Goal: Task Accomplishment & Management: Manage account settings

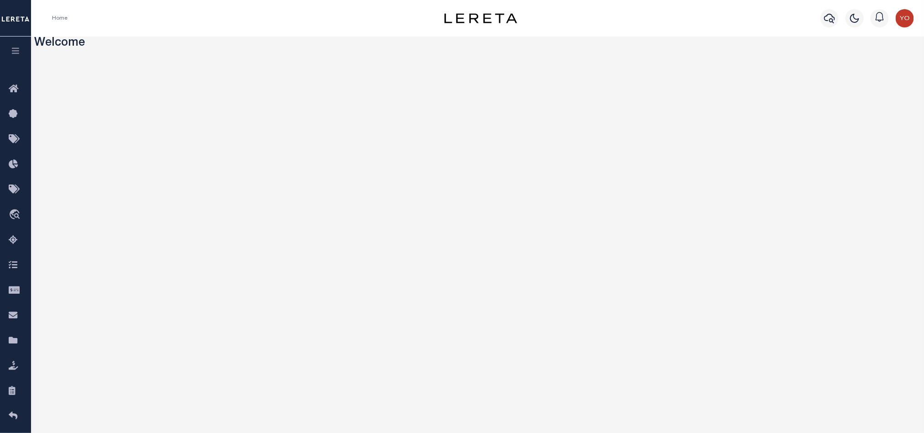
click at [10, 50] on button "button" at bounding box center [15, 52] width 31 height 31
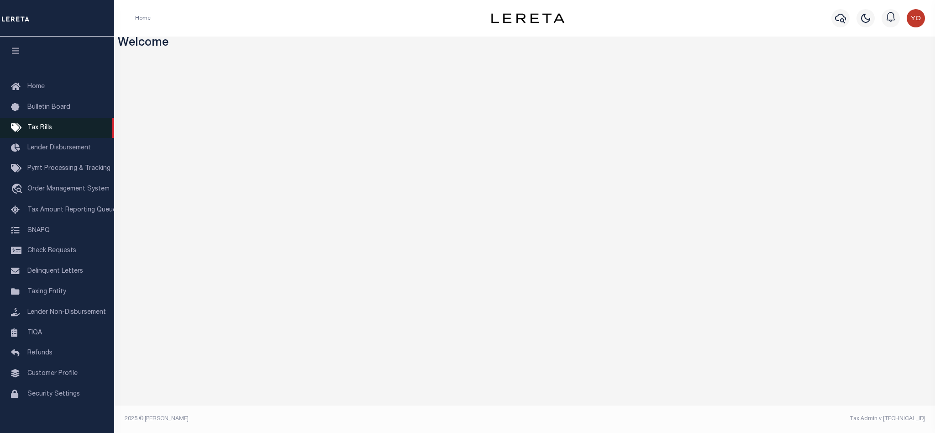
click at [51, 125] on span "Tax Bills" at bounding box center [39, 128] width 25 height 6
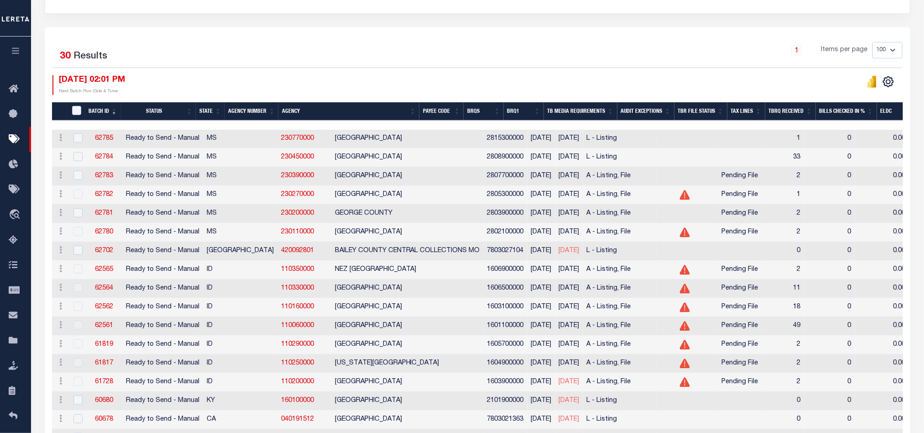
scroll to position [125, 0]
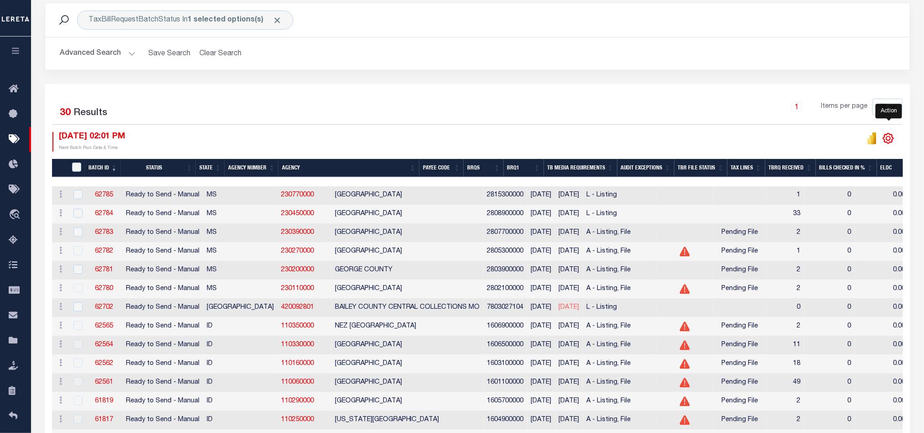
click at [891, 137] on icon at bounding box center [889, 138] width 4 height 4
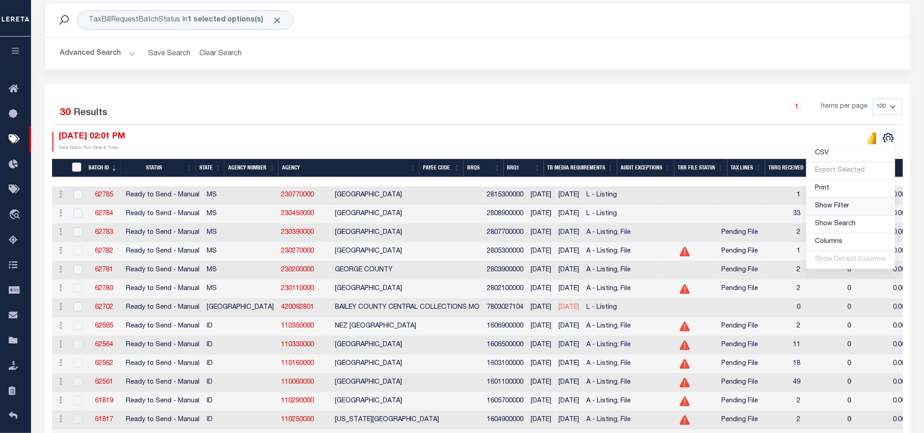
click at [852, 205] on link "Show Filter" at bounding box center [851, 207] width 89 height 18
select select
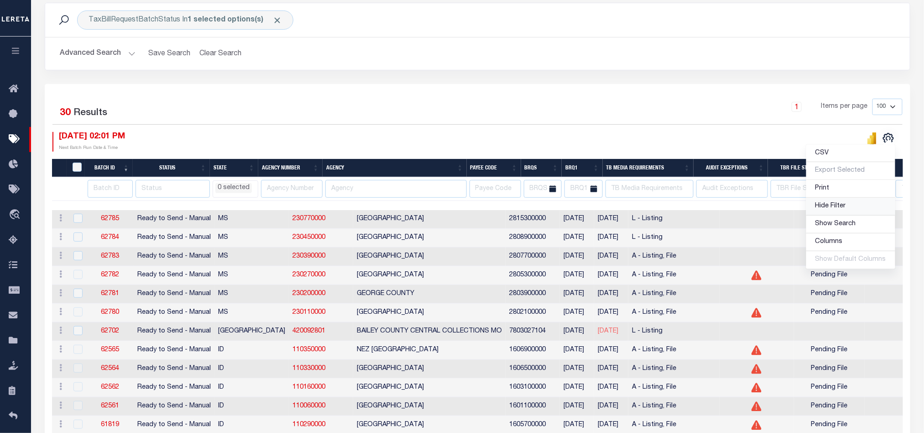
click at [852, 205] on link "Hide Filter" at bounding box center [851, 207] width 89 height 18
select select
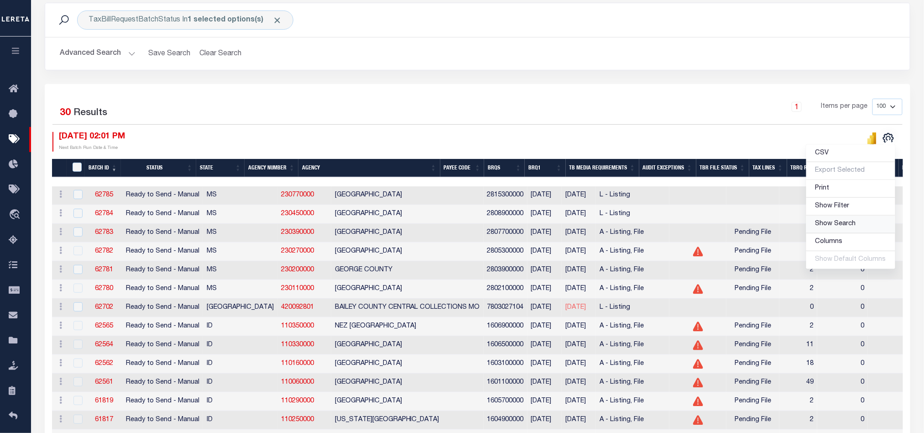
click at [859, 225] on link "Show Search" at bounding box center [851, 224] width 89 height 18
click at [778, 142] on input "search" at bounding box center [803, 140] width 80 height 17
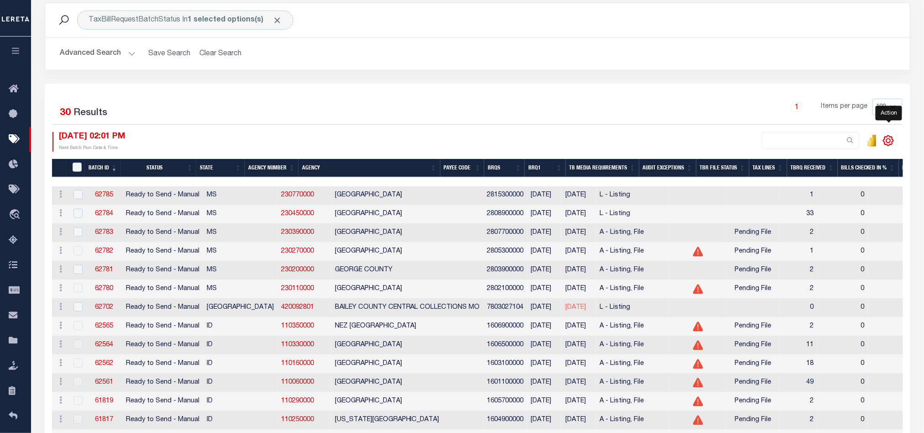
click at [888, 140] on icon at bounding box center [889, 141] width 12 height 12
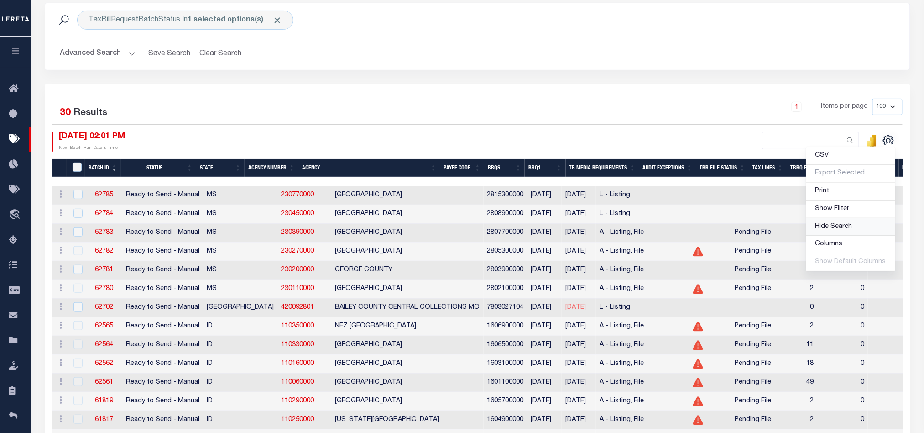
click at [845, 230] on span "Hide Search" at bounding box center [834, 226] width 37 height 6
click at [845, 238] on link "Columns" at bounding box center [851, 242] width 89 height 18
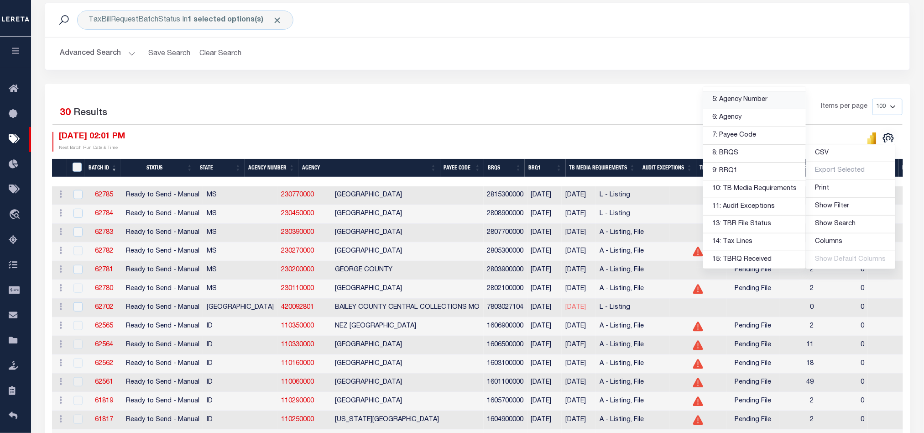
scroll to position [0, 0]
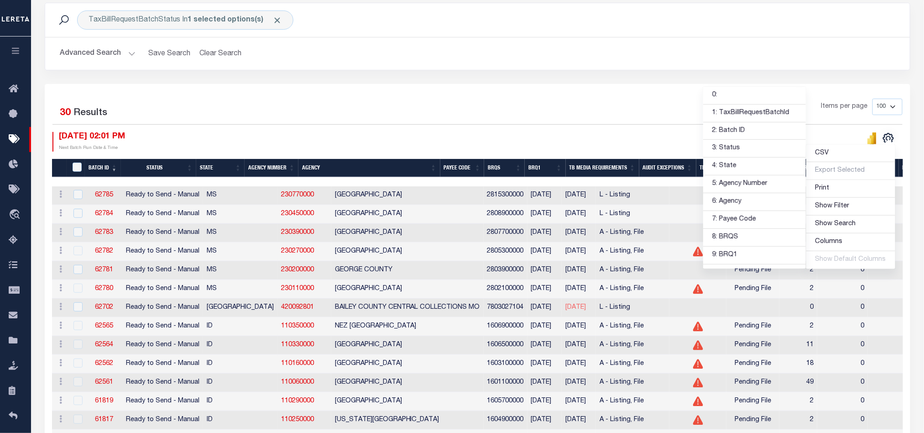
click at [610, 97] on div "Selected 30 Results 1 Items per page 100 200 500 1000 09/05/2025 02:01 PM" at bounding box center [478, 419] width 866 height 671
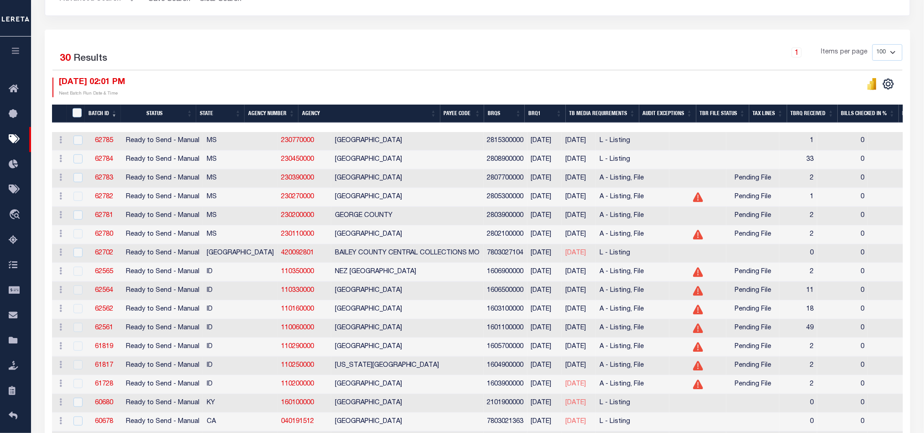
select select
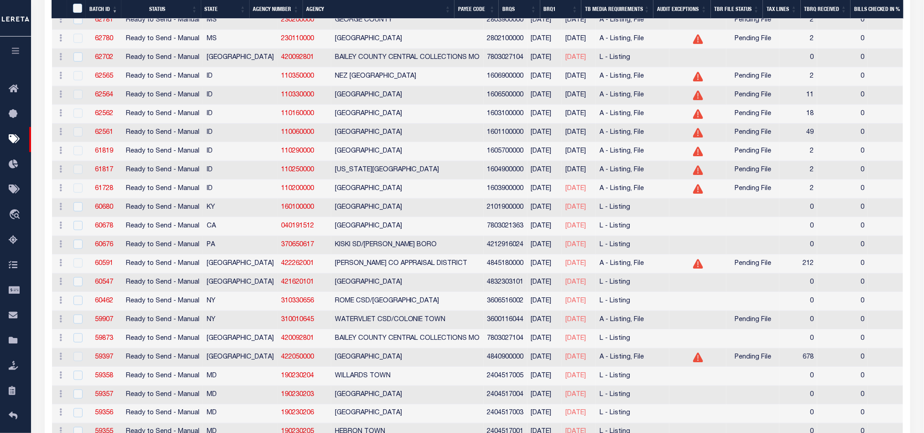
select select
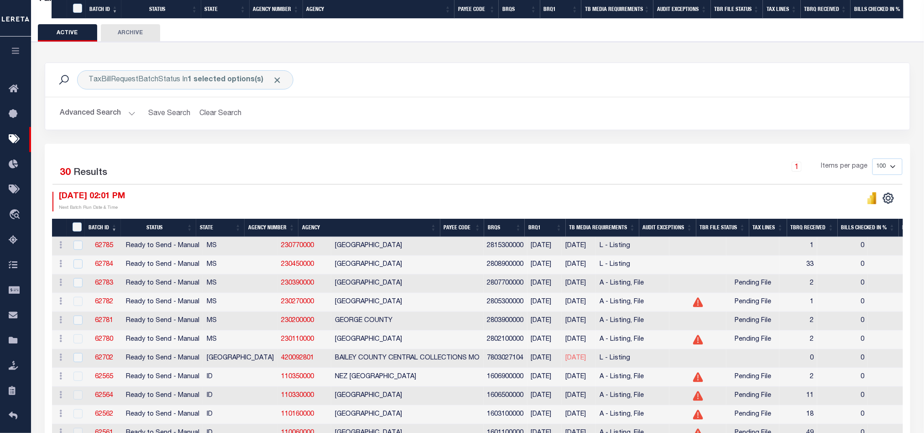
select select
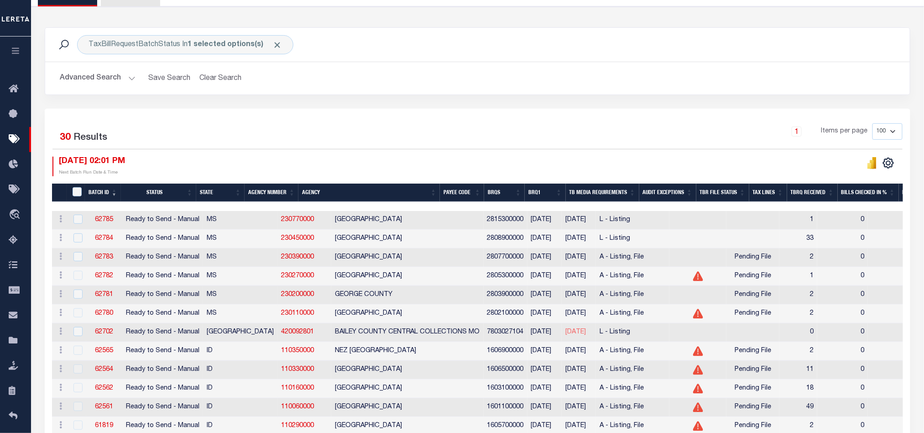
scroll to position [121, 0]
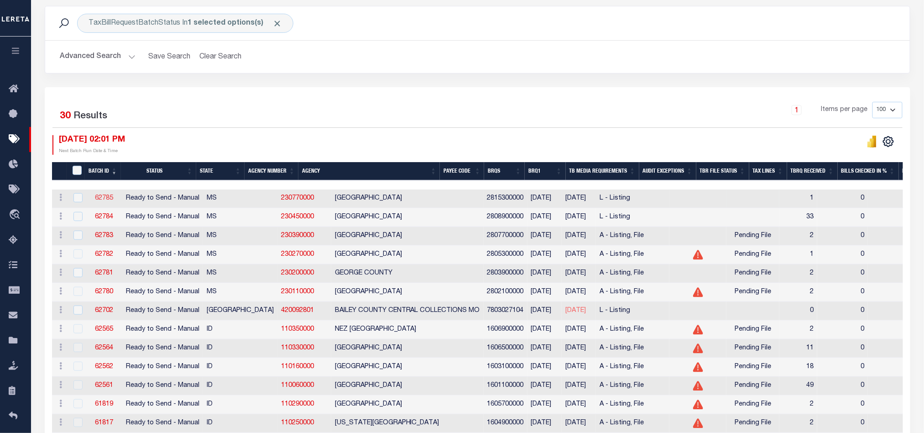
click at [101, 196] on link "62785" at bounding box center [104, 198] width 18 height 6
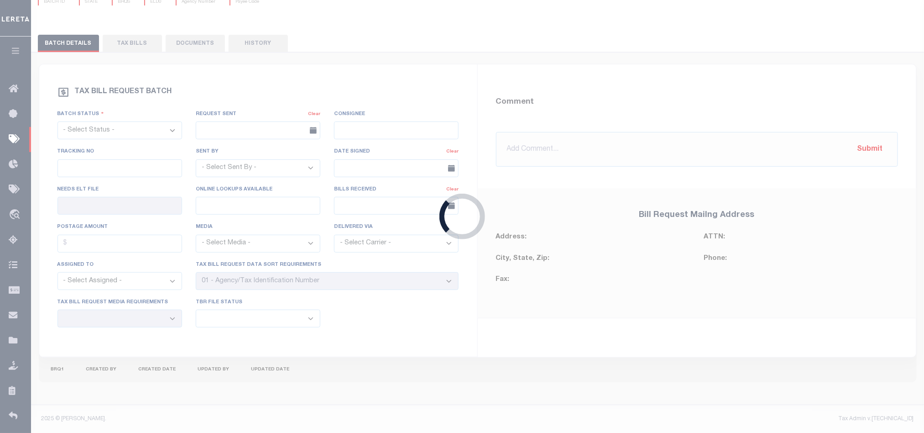
select select "RTS"
type input "No"
type input "Yes"
select select "27"
select select "20"
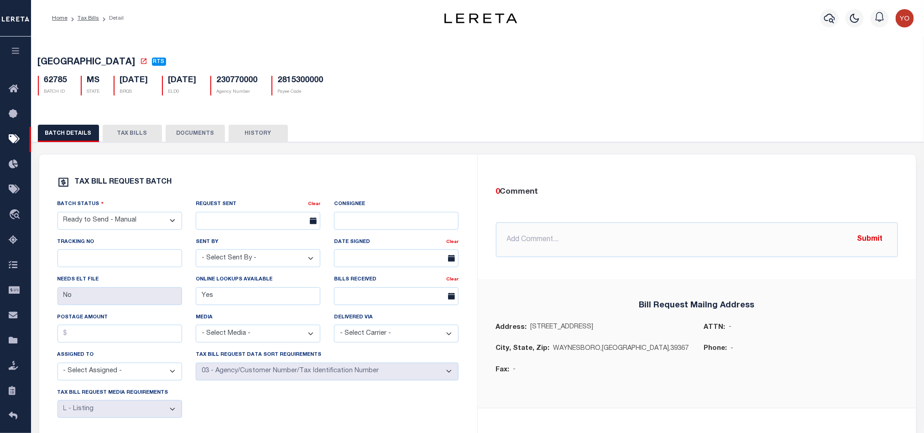
click at [131, 133] on button "TAX BILLS" at bounding box center [132, 133] width 59 height 17
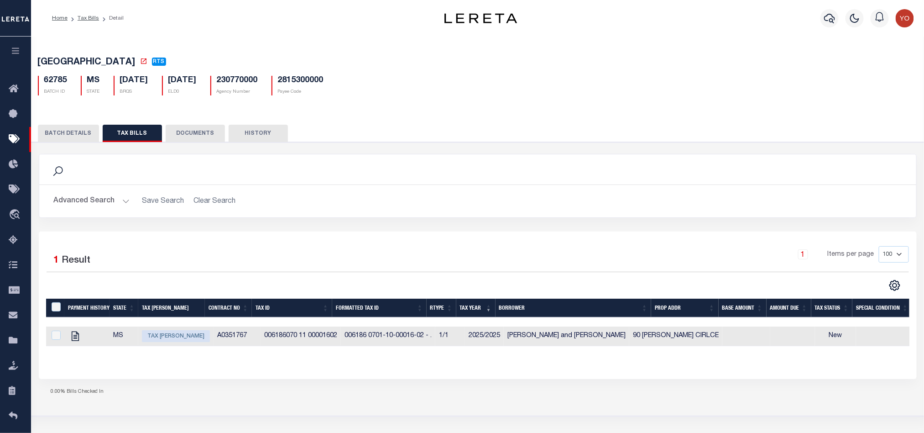
click at [79, 132] on button "BATCH DETAILS" at bounding box center [68, 133] width 61 height 17
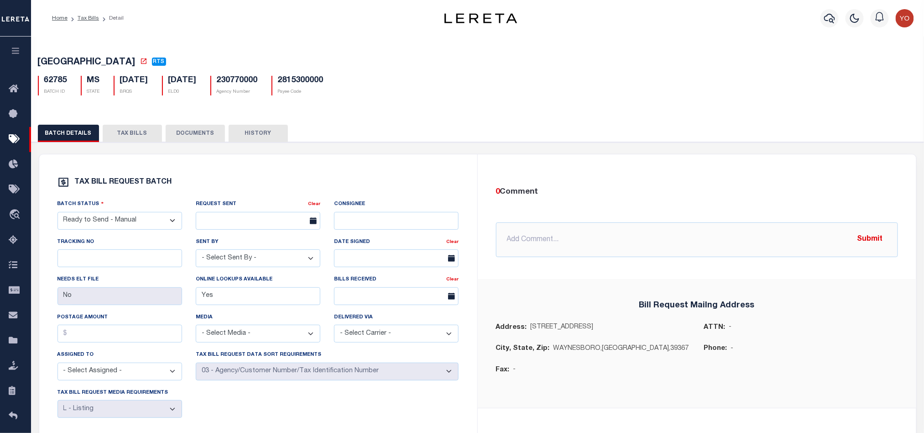
click at [249, 137] on button "HISTORY" at bounding box center [258, 133] width 59 height 17
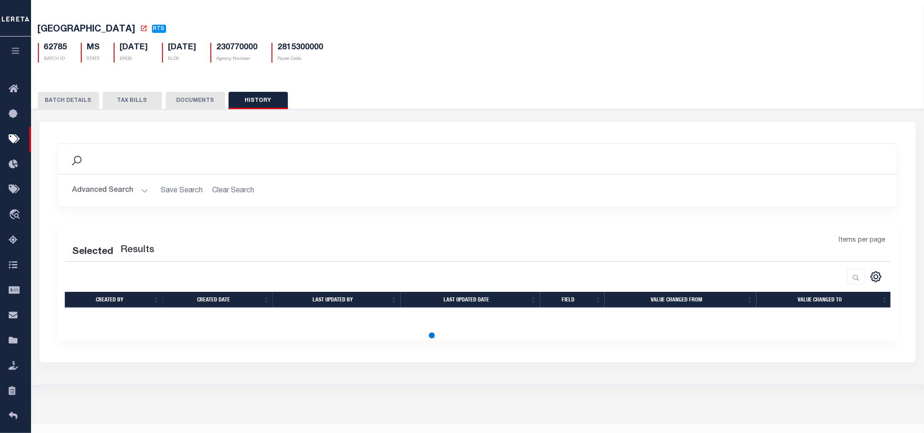
scroll to position [51, 0]
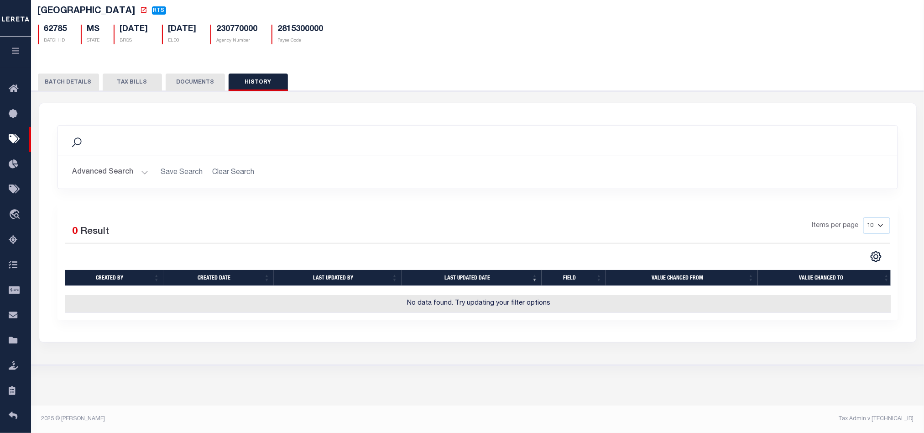
click at [108, 169] on button "Advanced Search" at bounding box center [111, 172] width 76 height 18
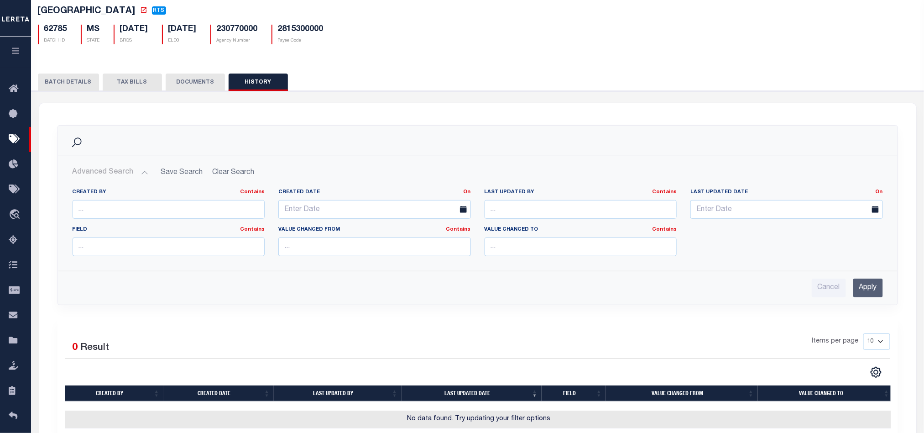
click at [137, 171] on button "Advanced Search" at bounding box center [111, 172] width 76 height 18
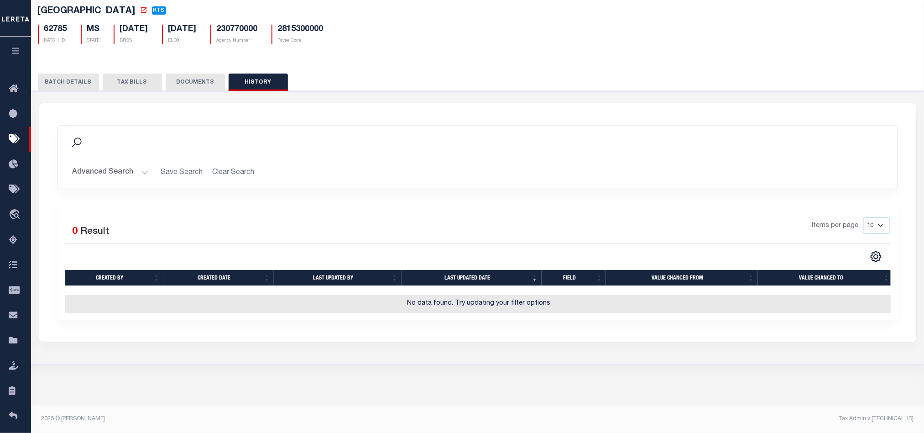
click at [196, 80] on button "DOCUMENTS" at bounding box center [195, 82] width 59 height 17
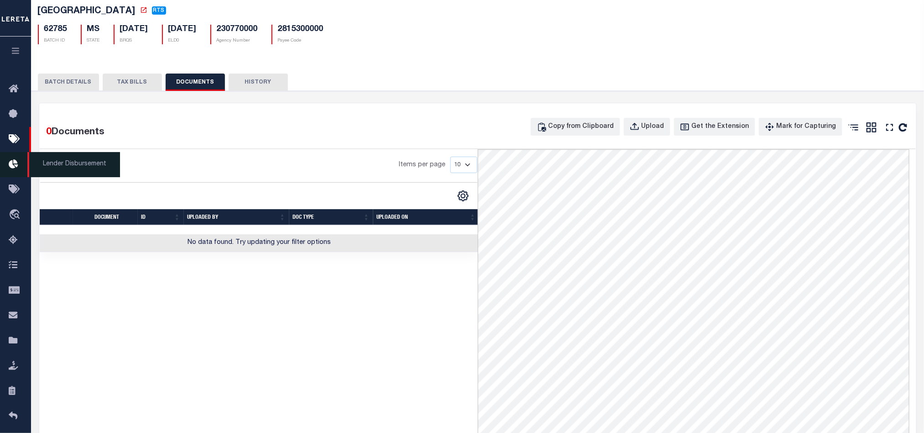
click at [11, 173] on link "Lender Disbursement" at bounding box center [15, 164] width 31 height 25
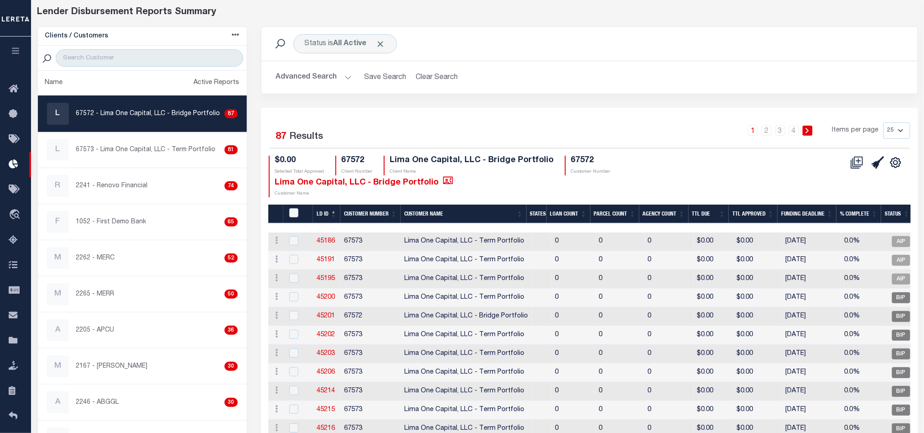
scroll to position [61, 0]
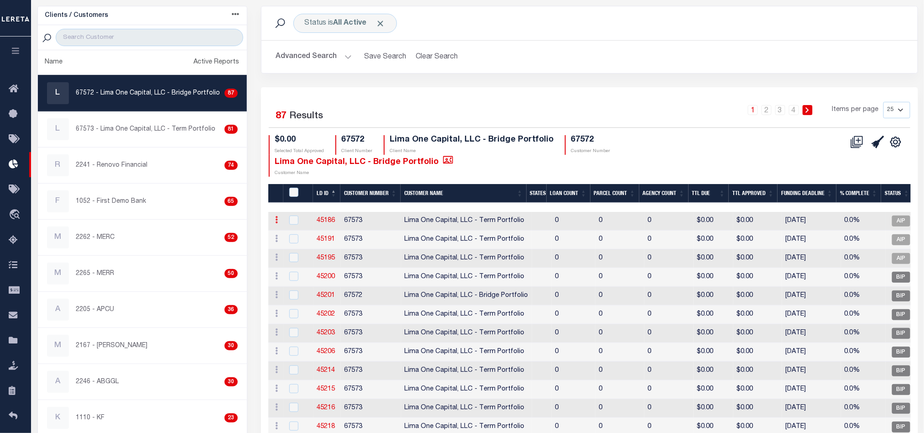
click at [276, 216] on icon at bounding box center [277, 219] width 3 height 7
click at [293, 215] on input "checkbox" at bounding box center [293, 219] width 9 height 9
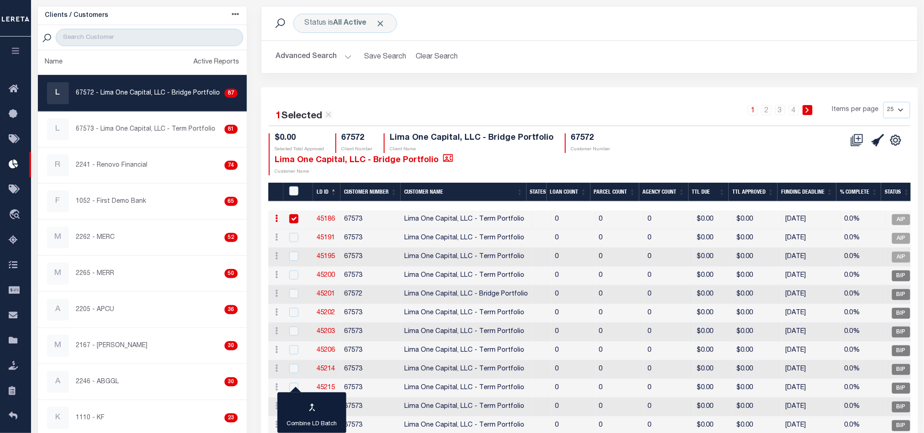
click at [291, 210] on td at bounding box center [299, 219] width 30 height 19
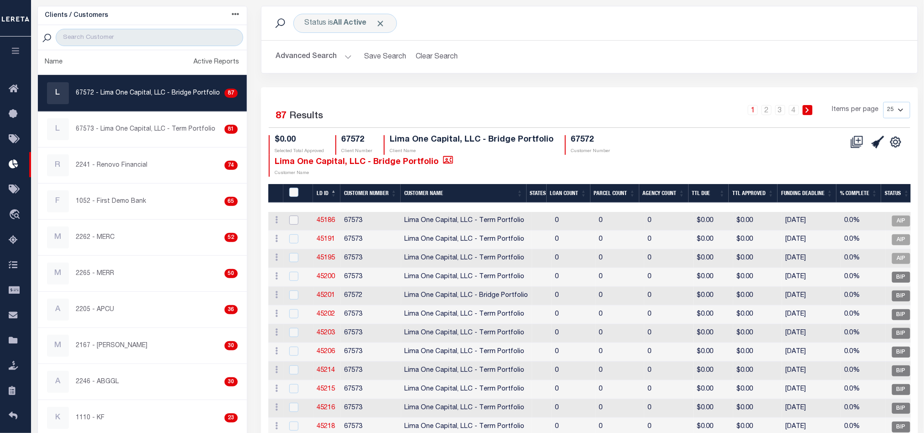
click at [294, 215] on input "checkbox" at bounding box center [293, 219] width 9 height 9
checkbox input "true"
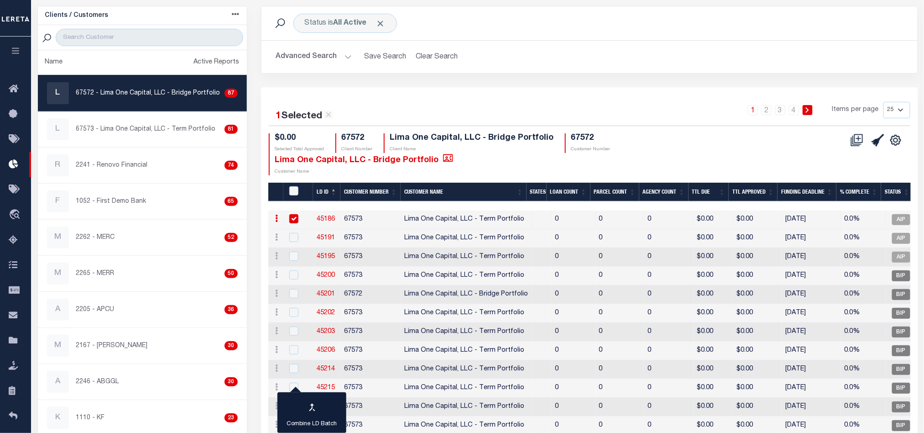
click at [20, 59] on button "button" at bounding box center [15, 52] width 31 height 31
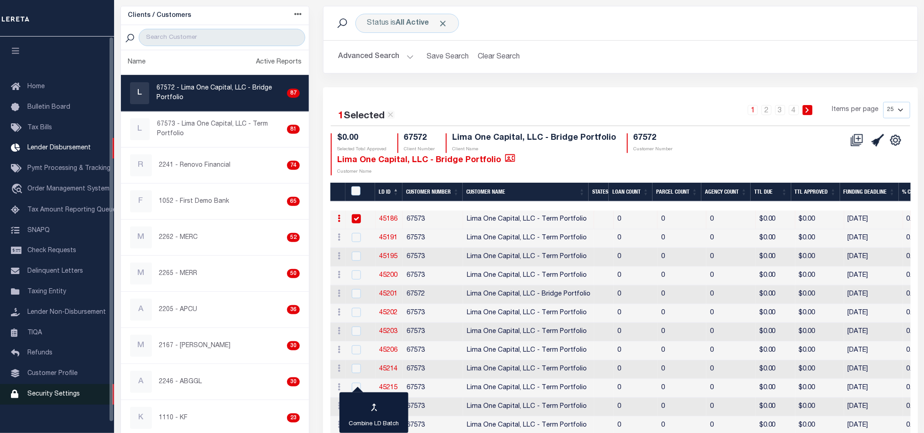
click at [62, 394] on link "Security Settings" at bounding box center [57, 394] width 114 height 21
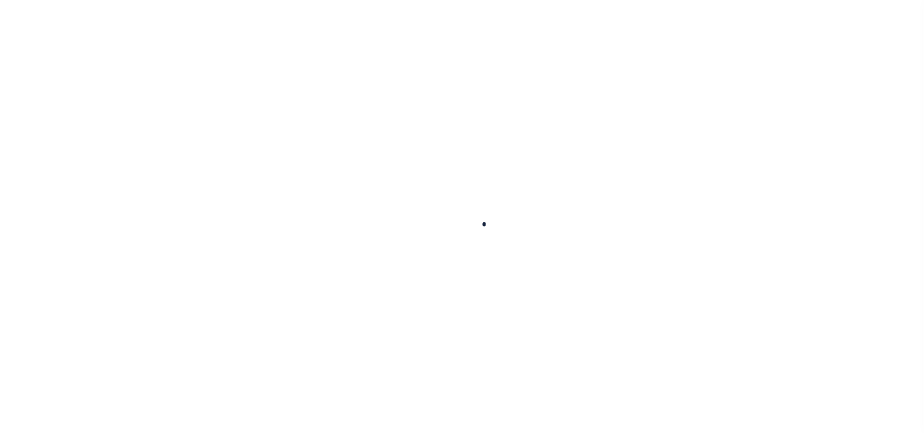
select select "100"
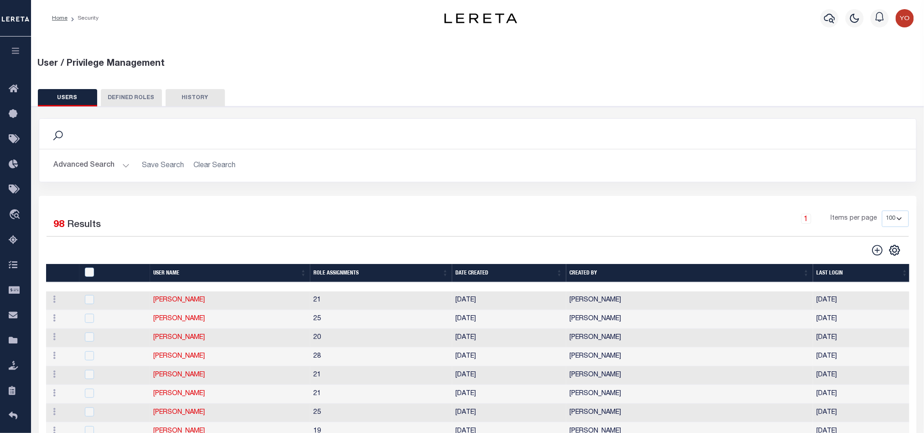
click at [128, 97] on button "DEFINED ROLES" at bounding box center [131, 97] width 61 height 17
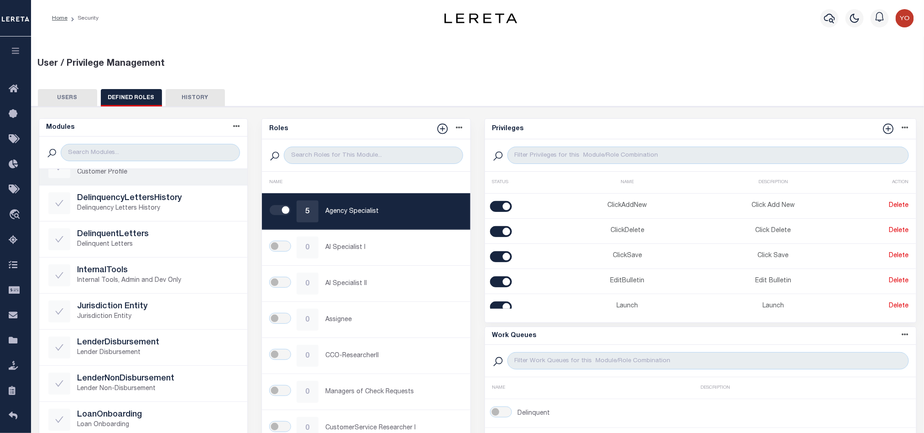
scroll to position [121, 0]
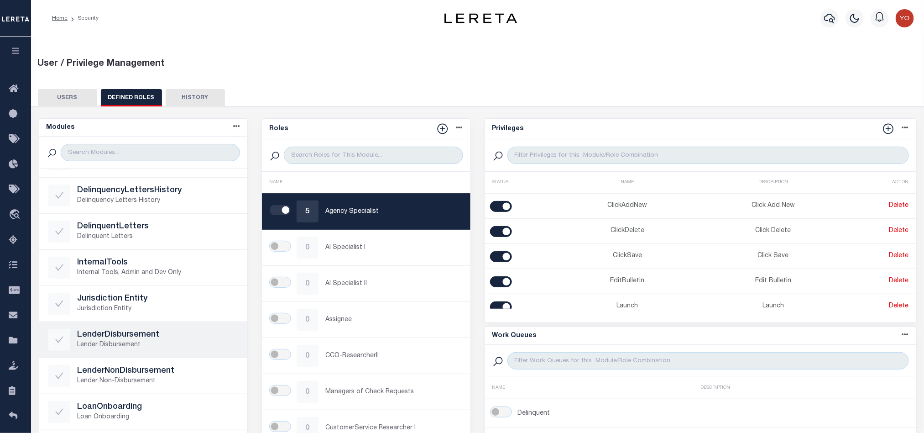
click at [143, 332] on h5 "LenderDisbursement" at bounding box center [158, 335] width 161 height 10
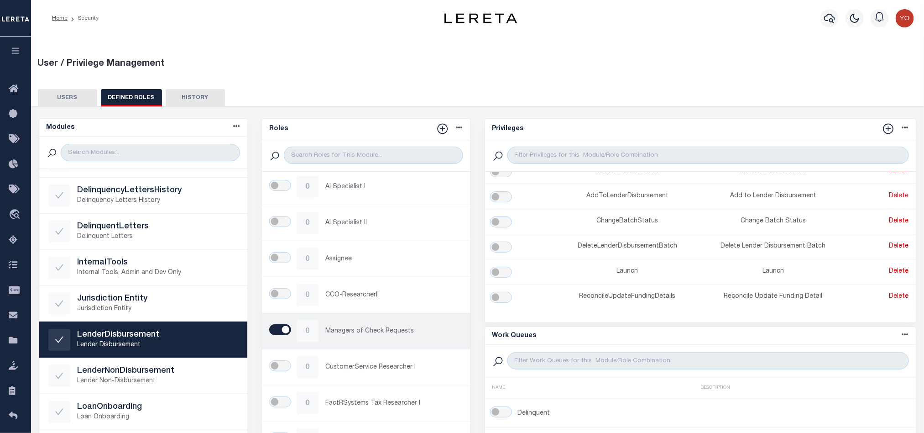
scroll to position [183, 0]
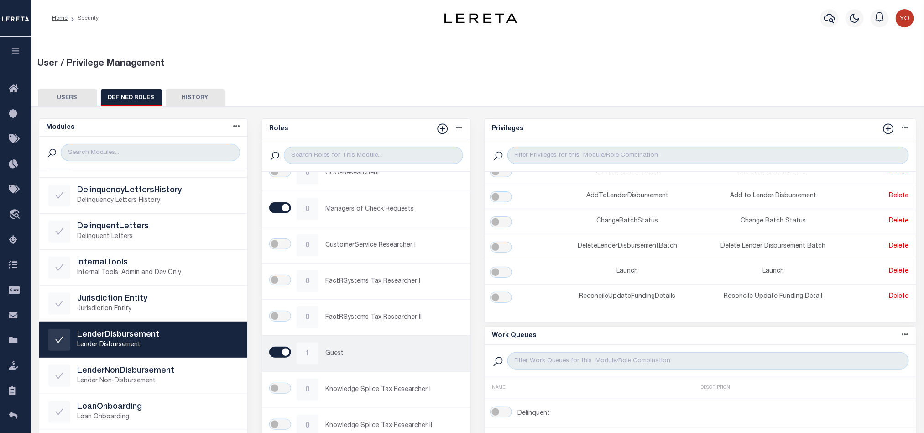
click at [357, 351] on p "Guest" at bounding box center [394, 354] width 136 height 10
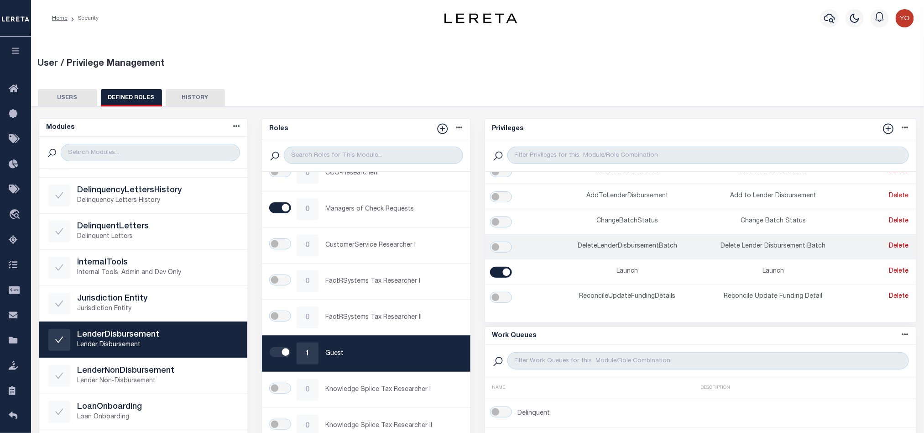
scroll to position [0, 0]
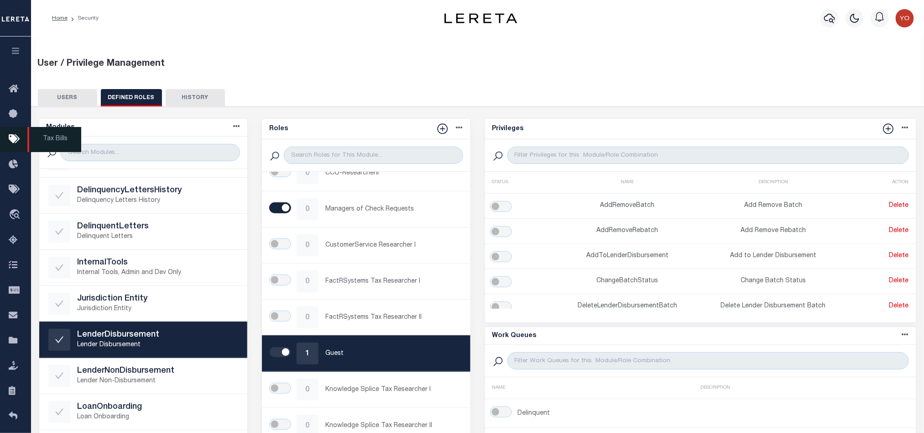
click at [15, 133] on link "Tax Bills" at bounding box center [15, 139] width 31 height 25
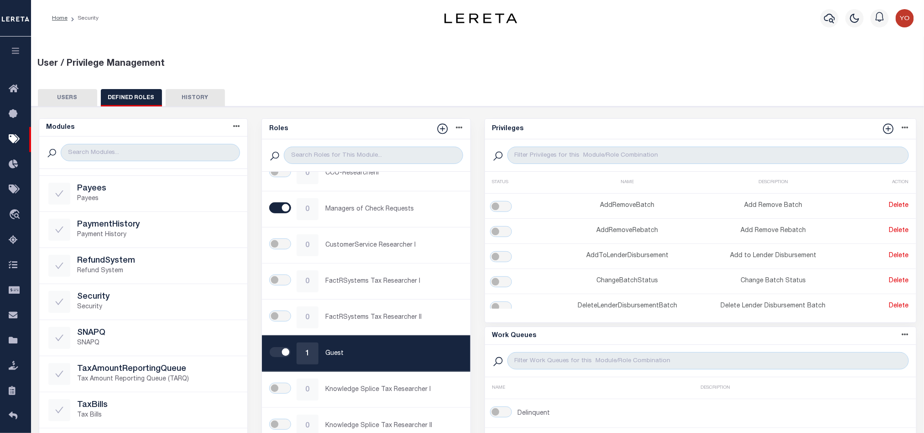
scroll to position [459, 0]
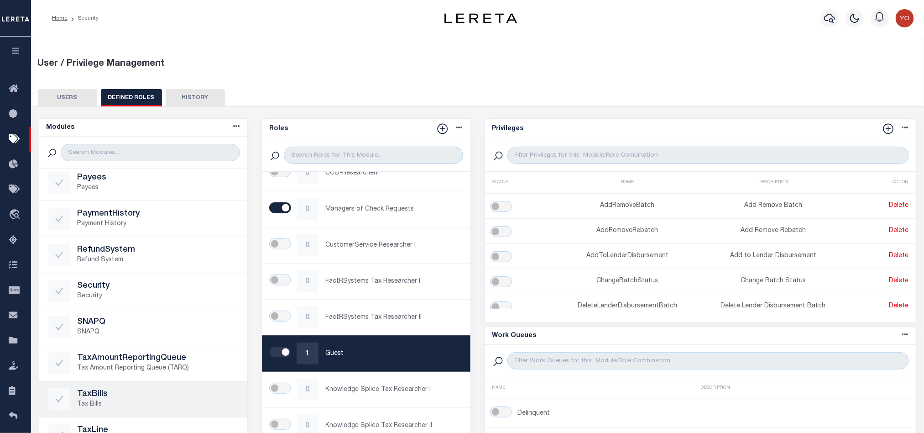
click at [114, 394] on h5 "TaxBills" at bounding box center [158, 394] width 161 height 10
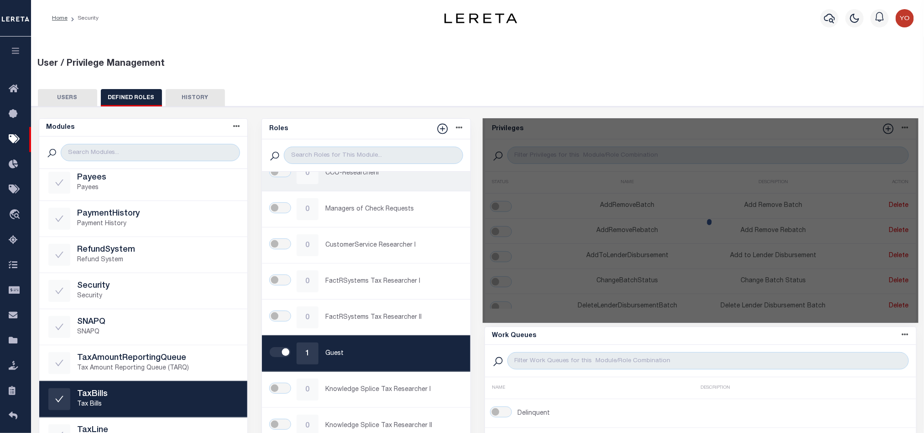
scroll to position [121, 0]
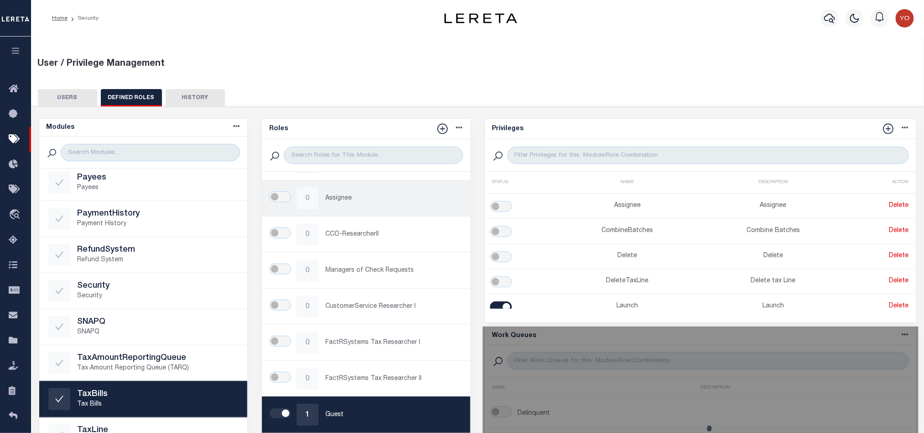
click at [364, 196] on p "Assignee" at bounding box center [394, 199] width 136 height 10
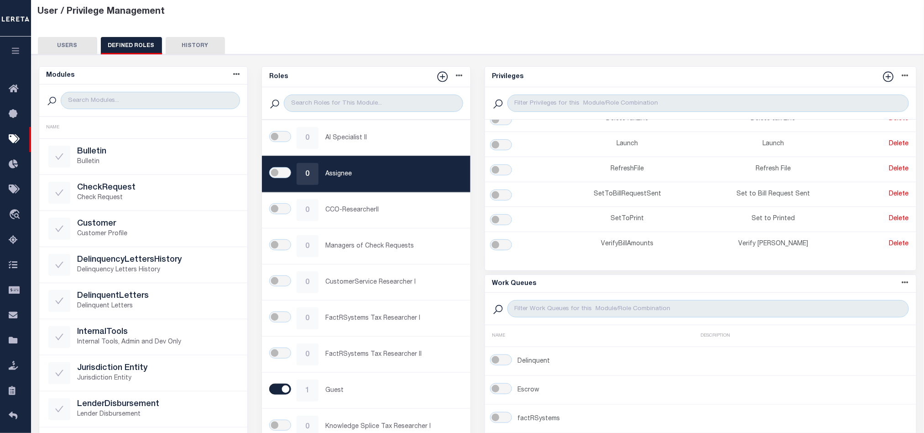
scroll to position [0, 0]
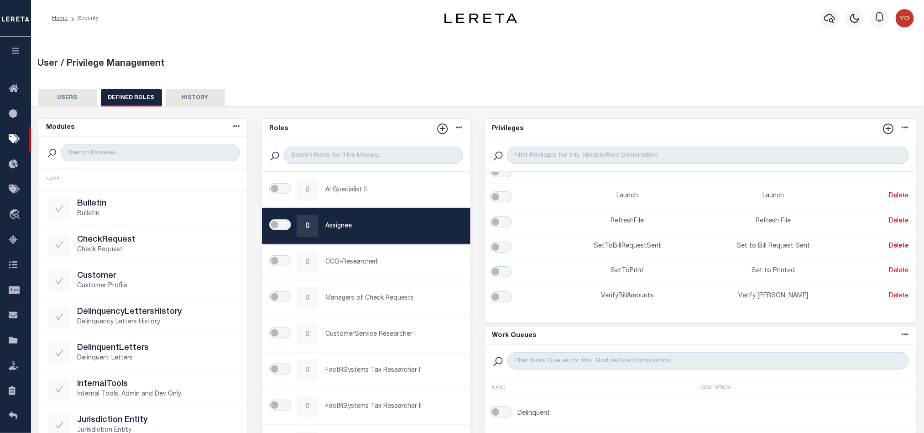
click at [186, 99] on button "HISTORY" at bounding box center [195, 97] width 59 height 17
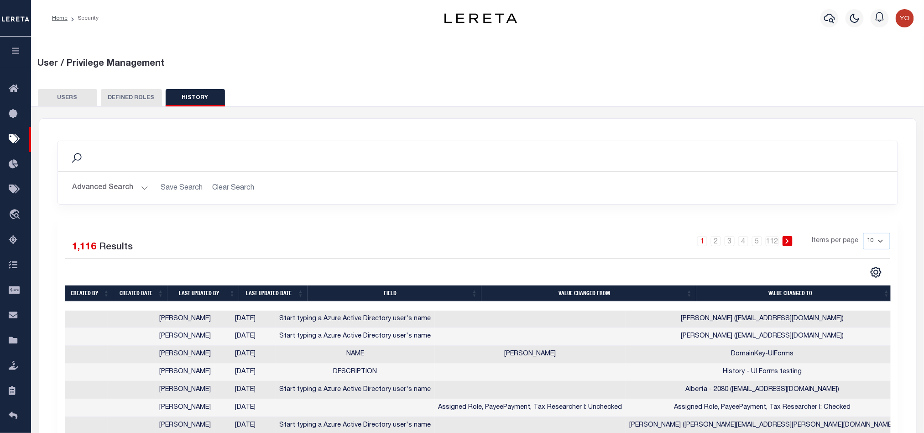
click at [64, 103] on button "USERS" at bounding box center [67, 97] width 59 height 17
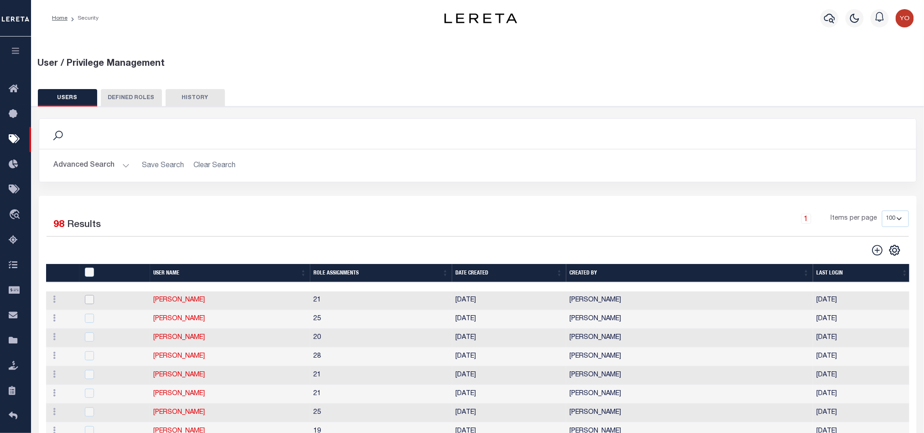
click at [91, 298] on input "checkbox" at bounding box center [89, 299] width 9 height 9
checkbox input "true"
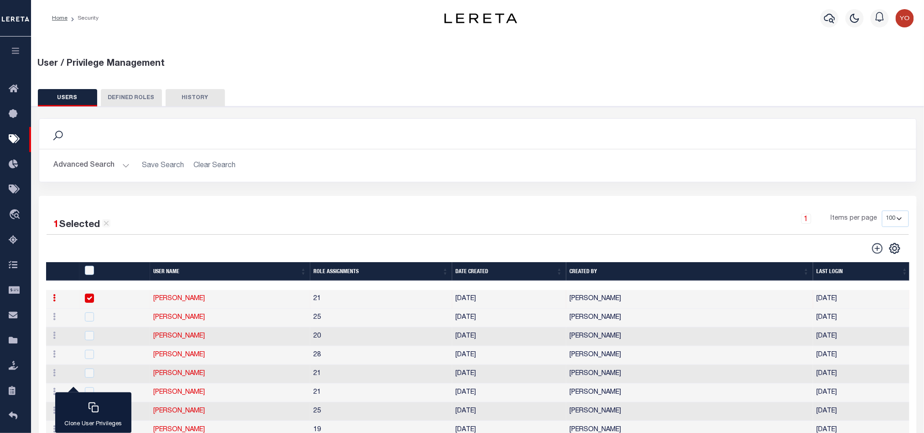
scroll to position [61, 0]
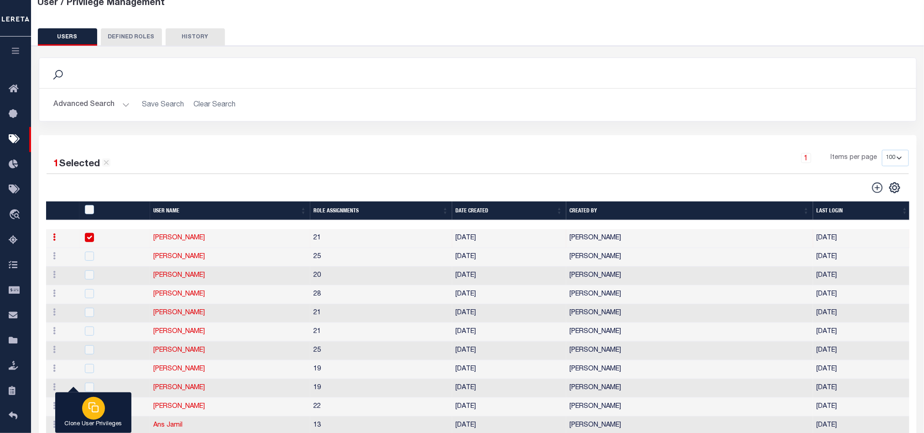
click at [98, 402] on div "button" at bounding box center [93, 408] width 23 height 23
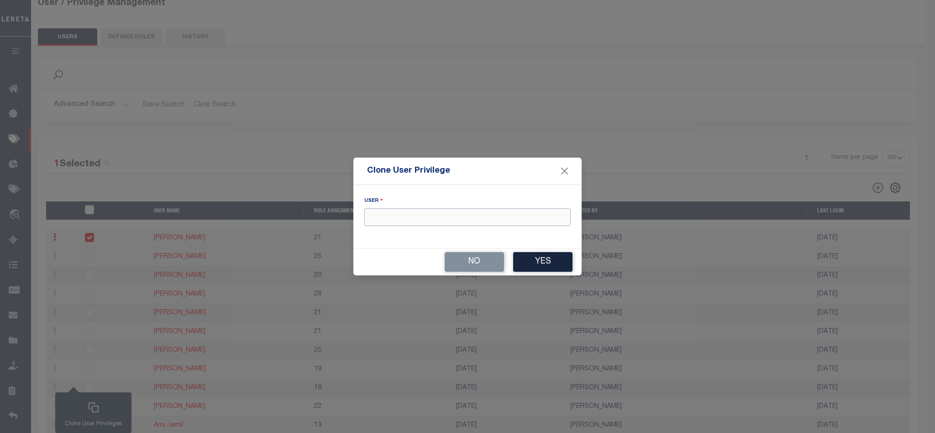
click at [414, 220] on input "text" at bounding box center [467, 217] width 206 height 18
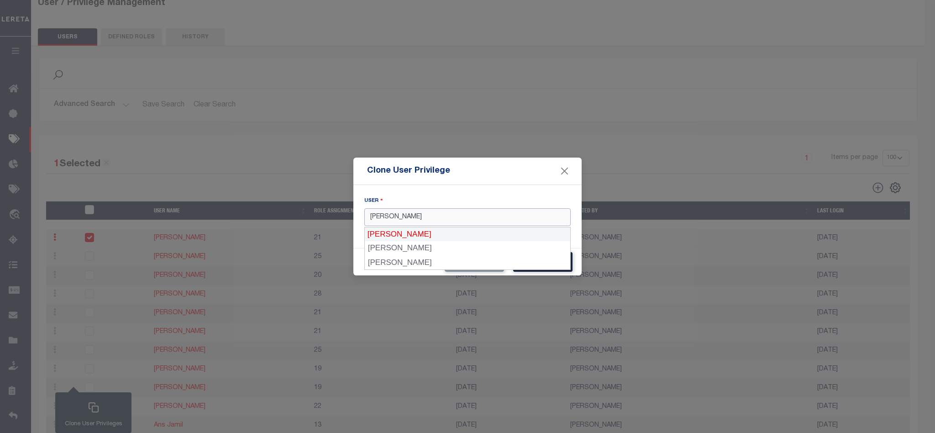
type input "Alexander"
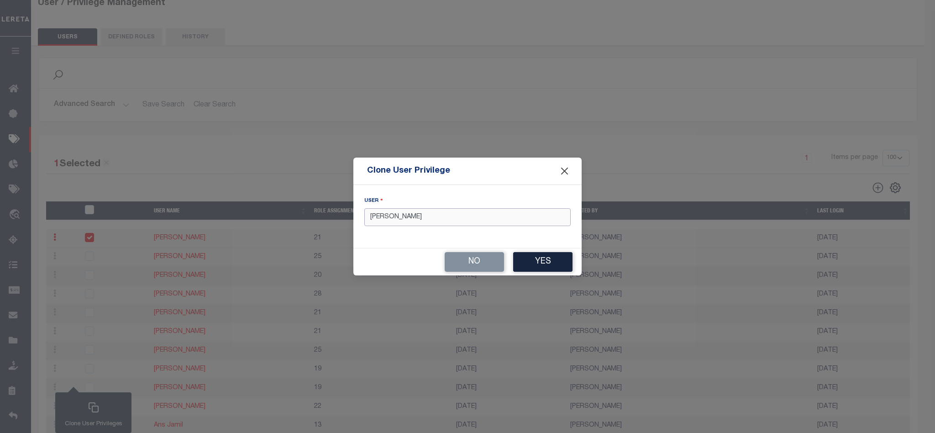
type input "[PERSON_NAME]"
click at [565, 170] on button "Close" at bounding box center [565, 171] width 12 height 12
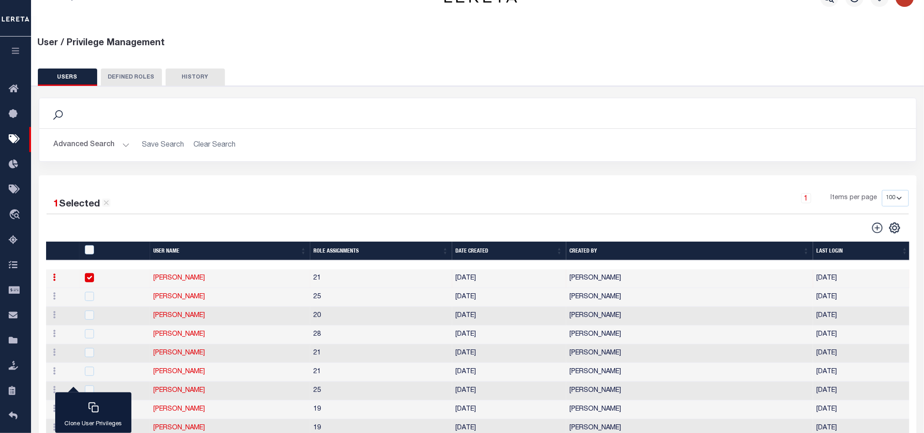
scroll to position [0, 0]
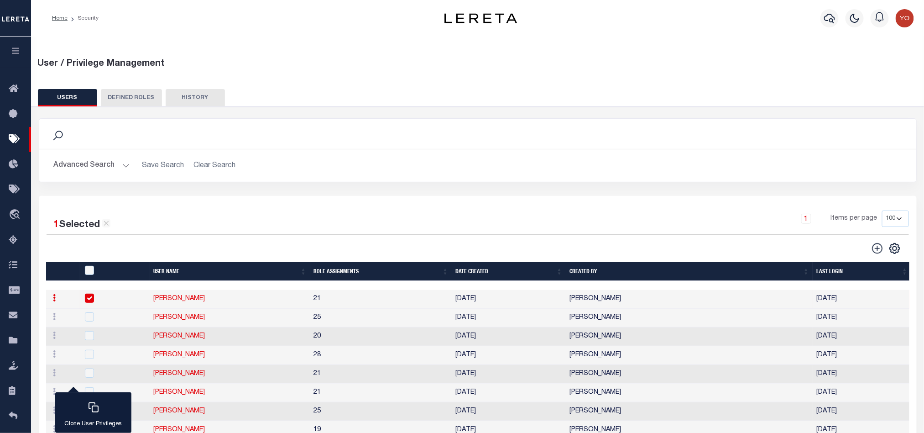
click at [909, 18] on img "button" at bounding box center [905, 18] width 18 height 18
click at [867, 64] on span "Sign out" at bounding box center [869, 65] width 26 height 6
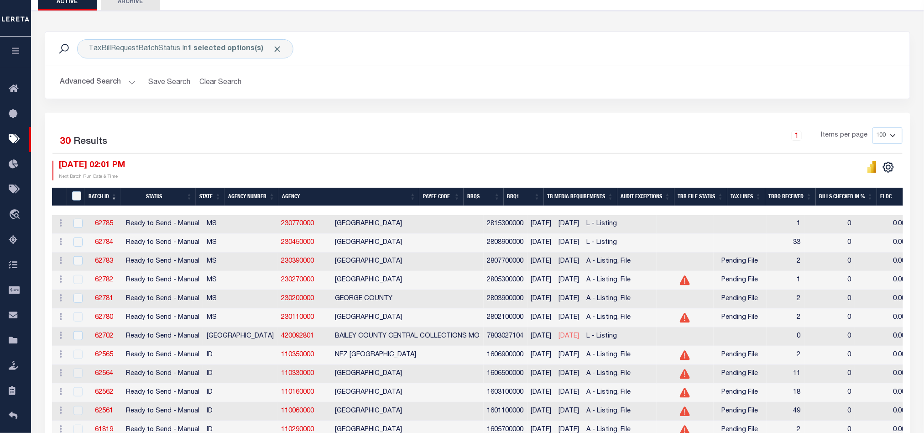
scroll to position [121, 0]
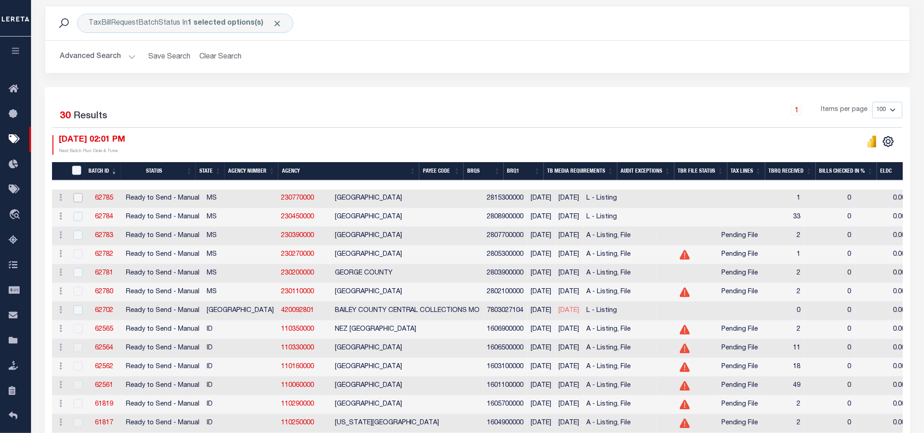
click at [77, 200] on input "checkbox" at bounding box center [78, 197] width 9 height 9
checkbox input "true"
